Goal: Register for event/course

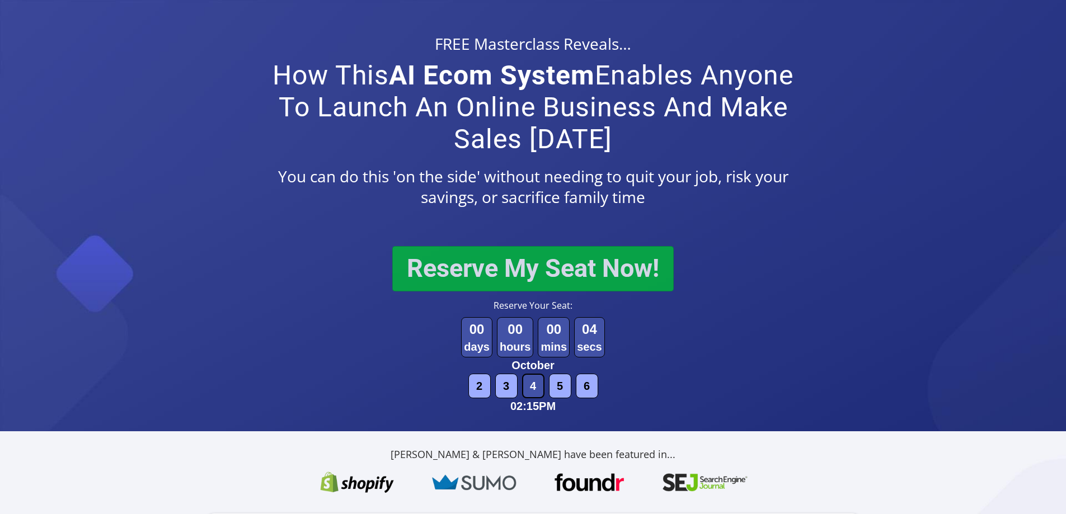
click at [546, 272] on button "Reserve My Seat Now!" at bounding box center [532, 268] width 281 height 45
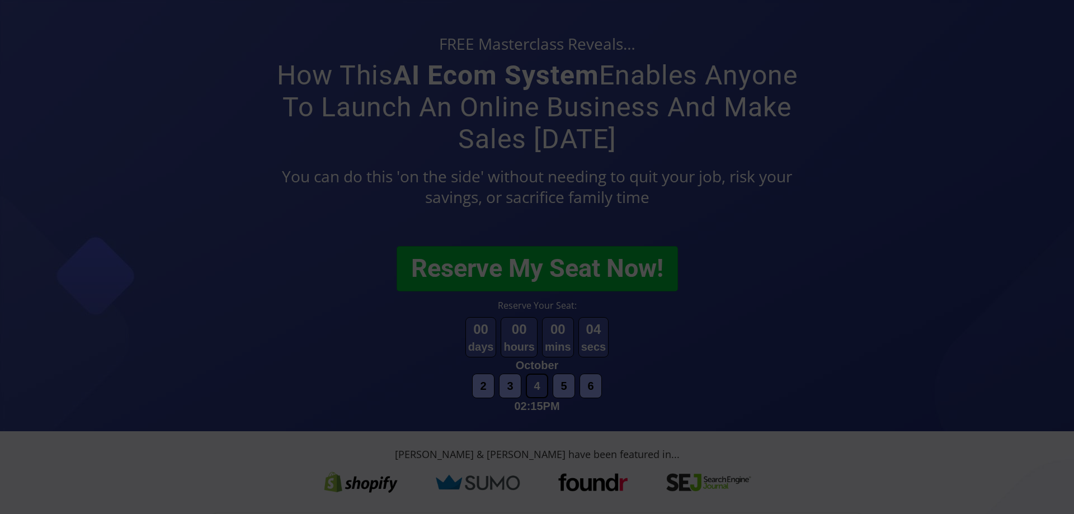
scroll to position [56, 0]
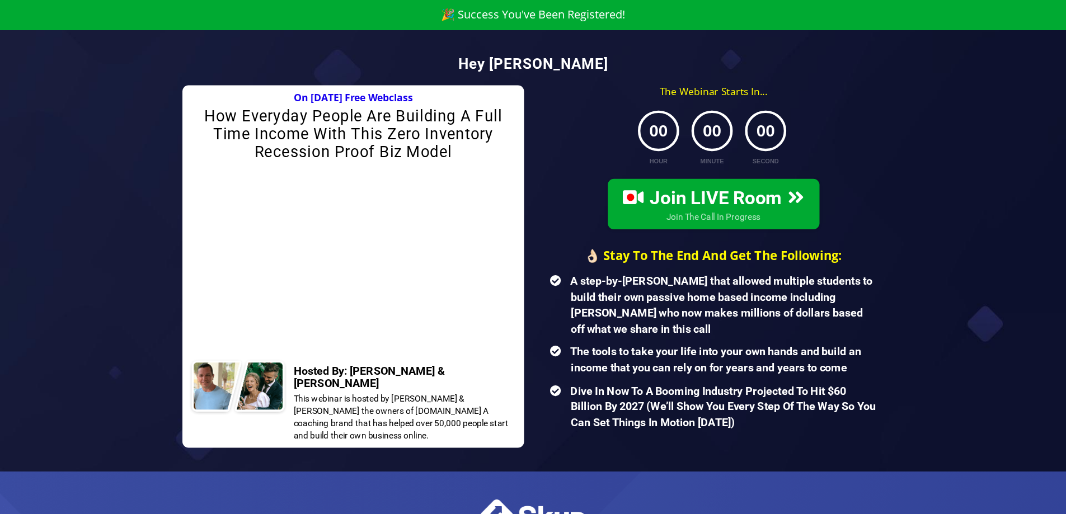
click at [86, 180] on div "Hey [PERSON_NAME] CUSTOM JAVASCRIPT / HTML Join LIVE Room Join The Call In Prog…" at bounding box center [533, 251] width 1066 height 442
click at [51, 213] on div "Hey [PERSON_NAME] CUSTOM JAVASCRIPT / HTML Join LIVE Room Join The Call In Prog…" at bounding box center [533, 251] width 1066 height 442
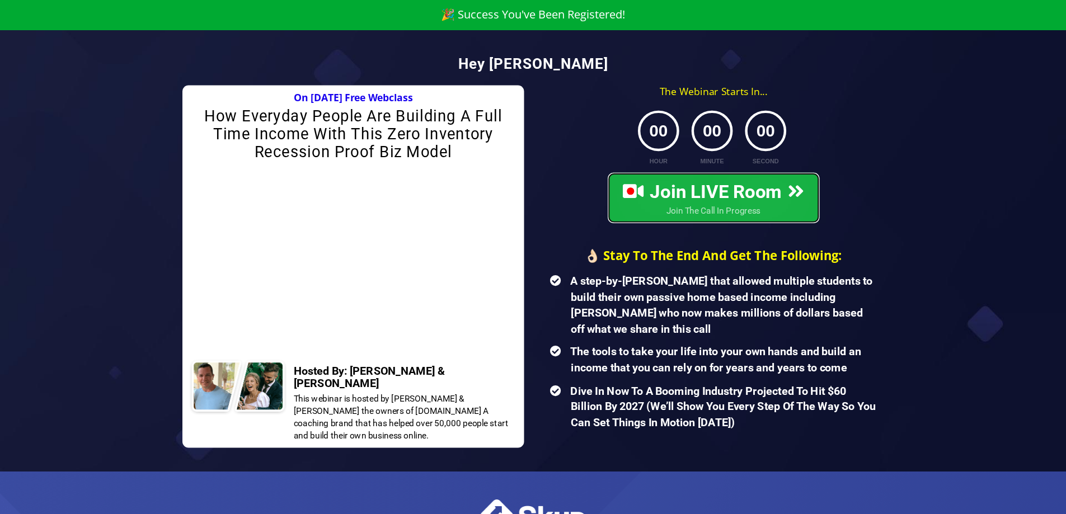
click at [714, 198] on span "Join LIVE Room" at bounding box center [713, 192] width 181 height 22
